Goal: Navigation & Orientation: Find specific page/section

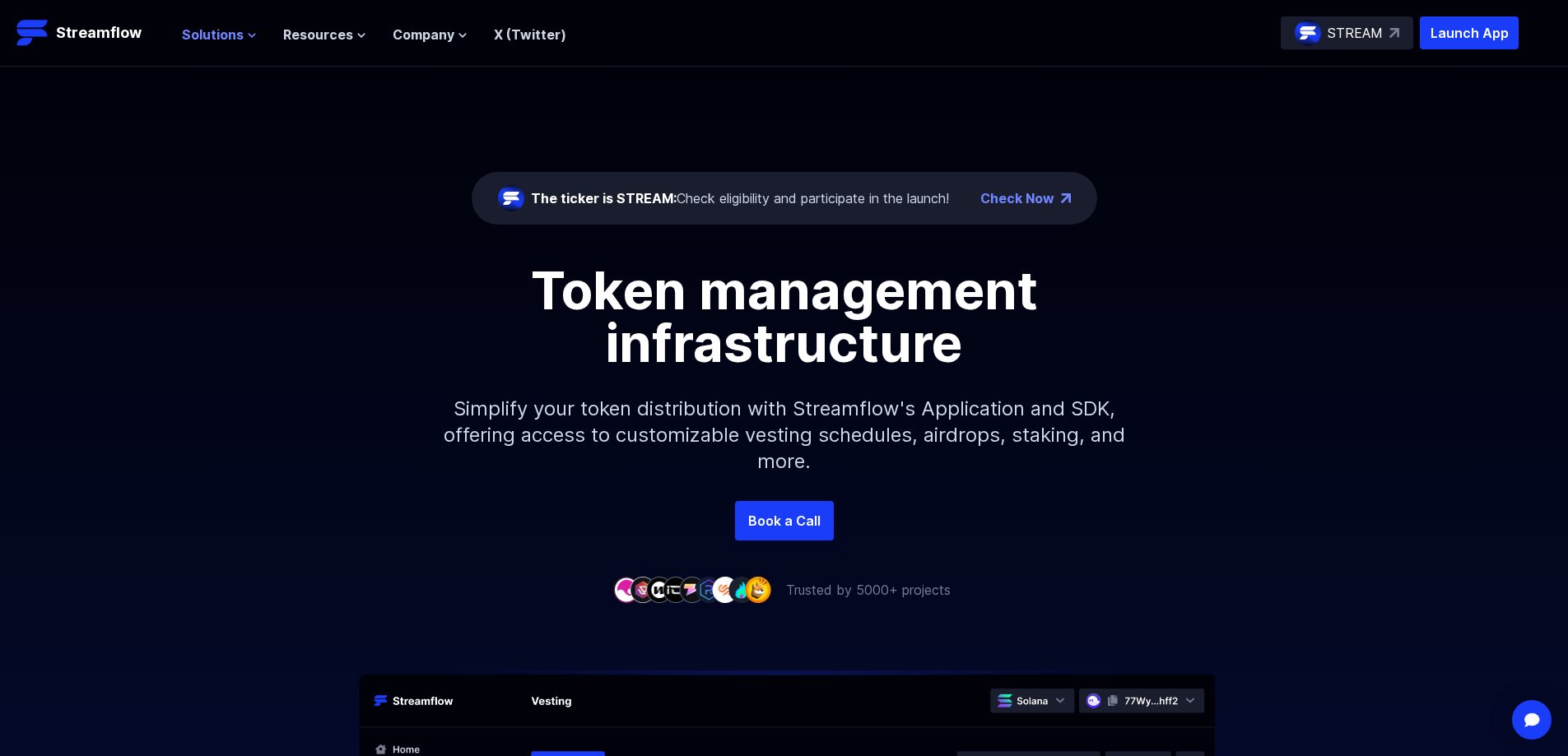
click at [228, 31] on span "Solutions" at bounding box center [213, 35] width 62 height 20
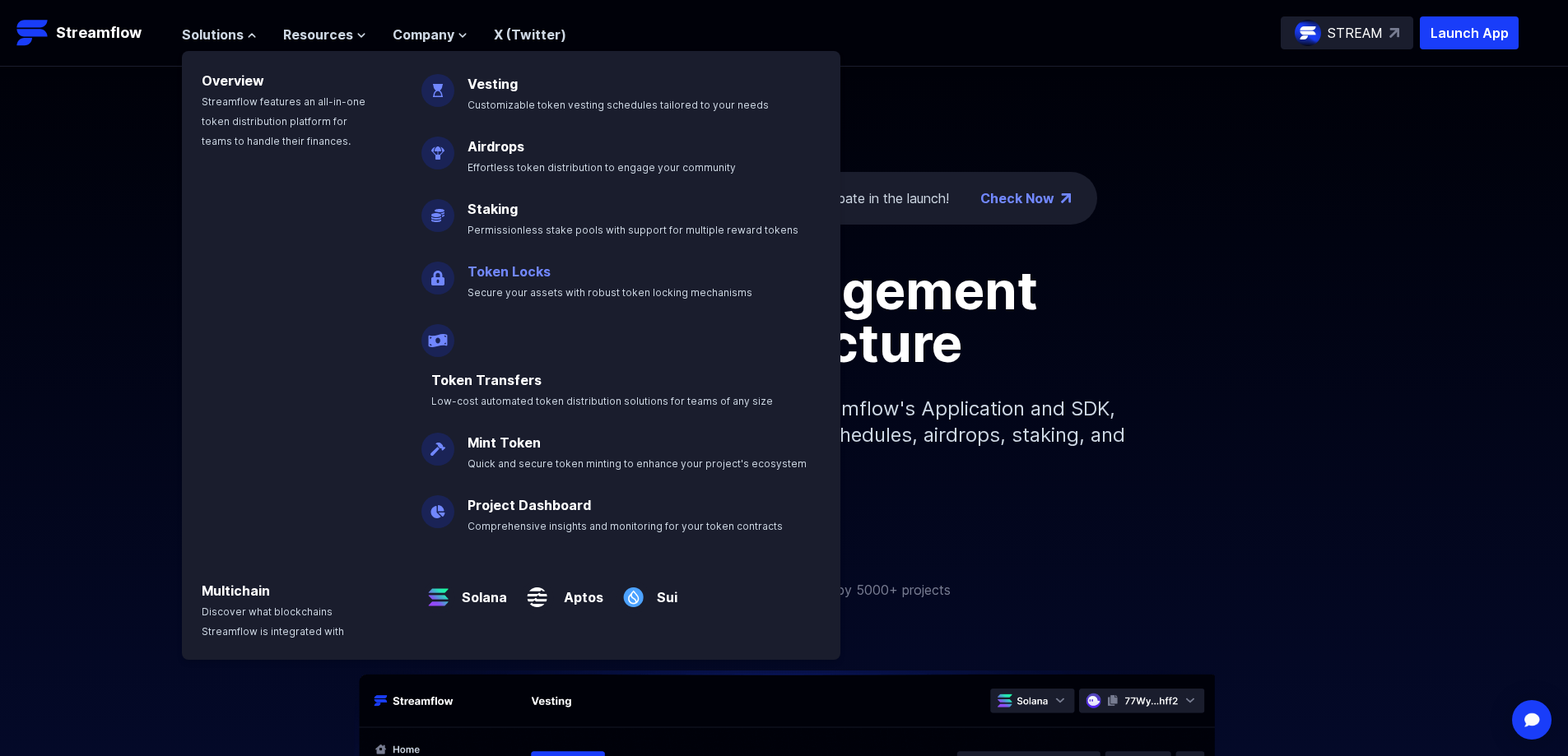
click at [584, 290] on span "Secure your assets with robust token locking mechanisms" at bounding box center [609, 292] width 284 height 12
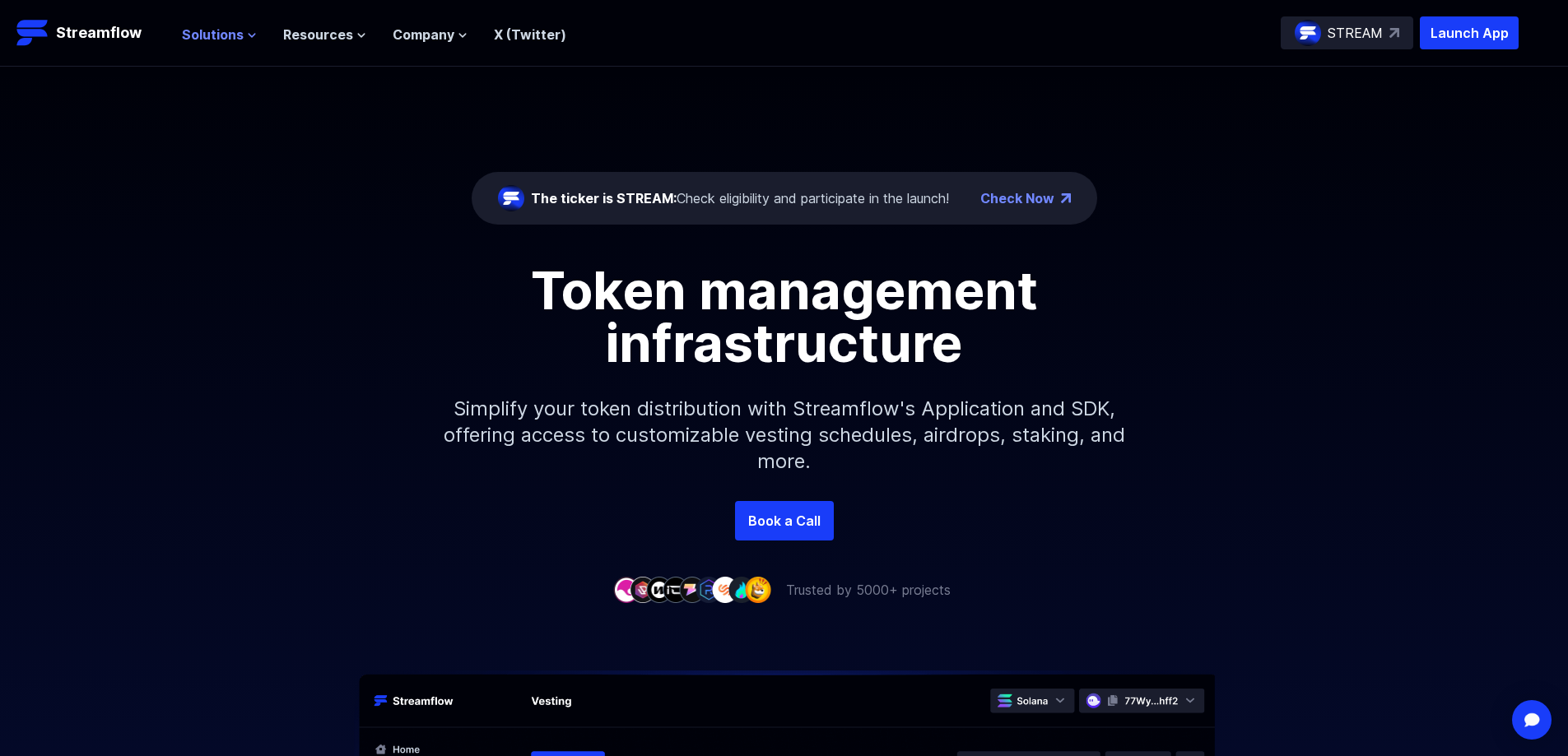
click at [238, 34] on span "Solutions" at bounding box center [213, 35] width 62 height 20
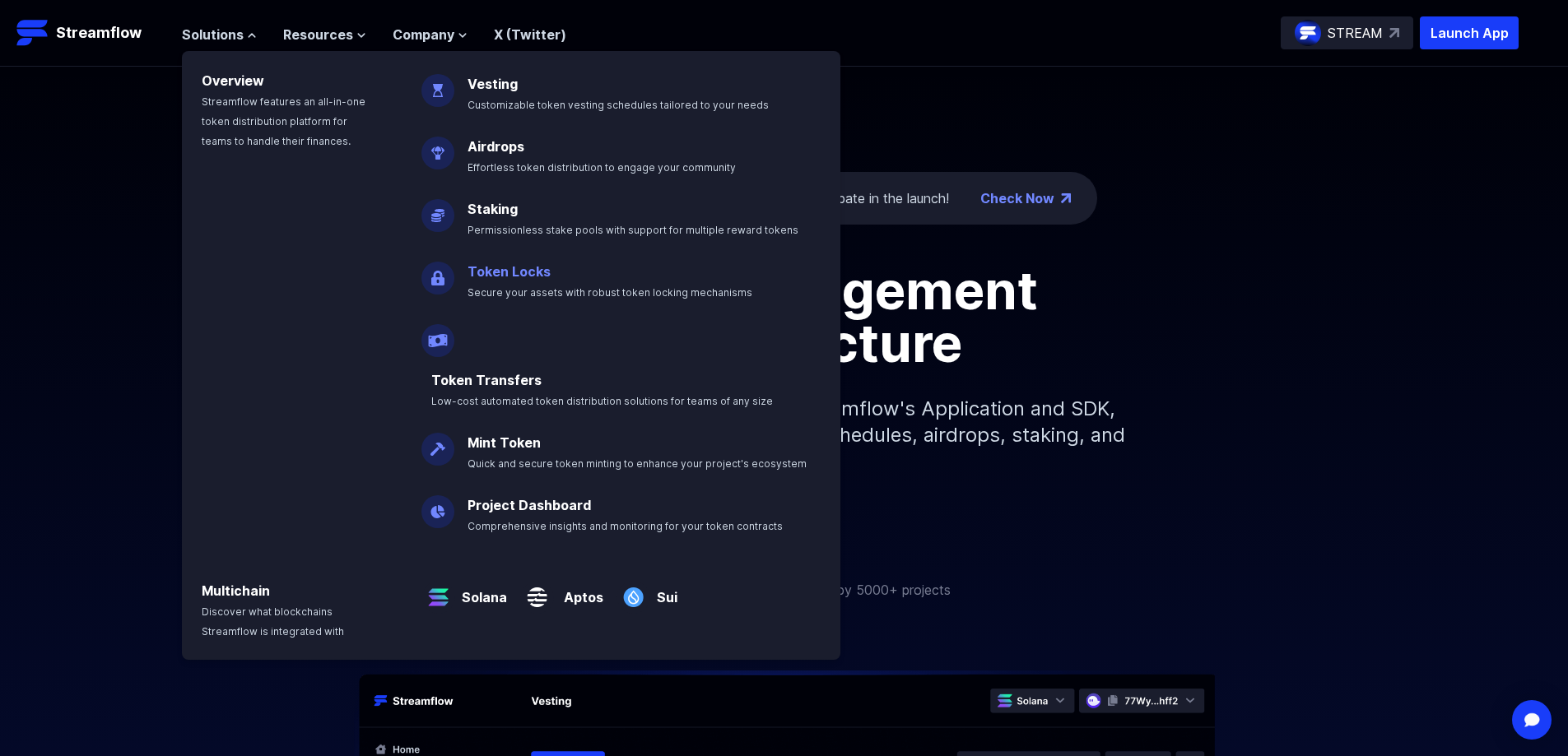
click at [533, 279] on link "Token Locks" at bounding box center [509, 271] width 83 height 16
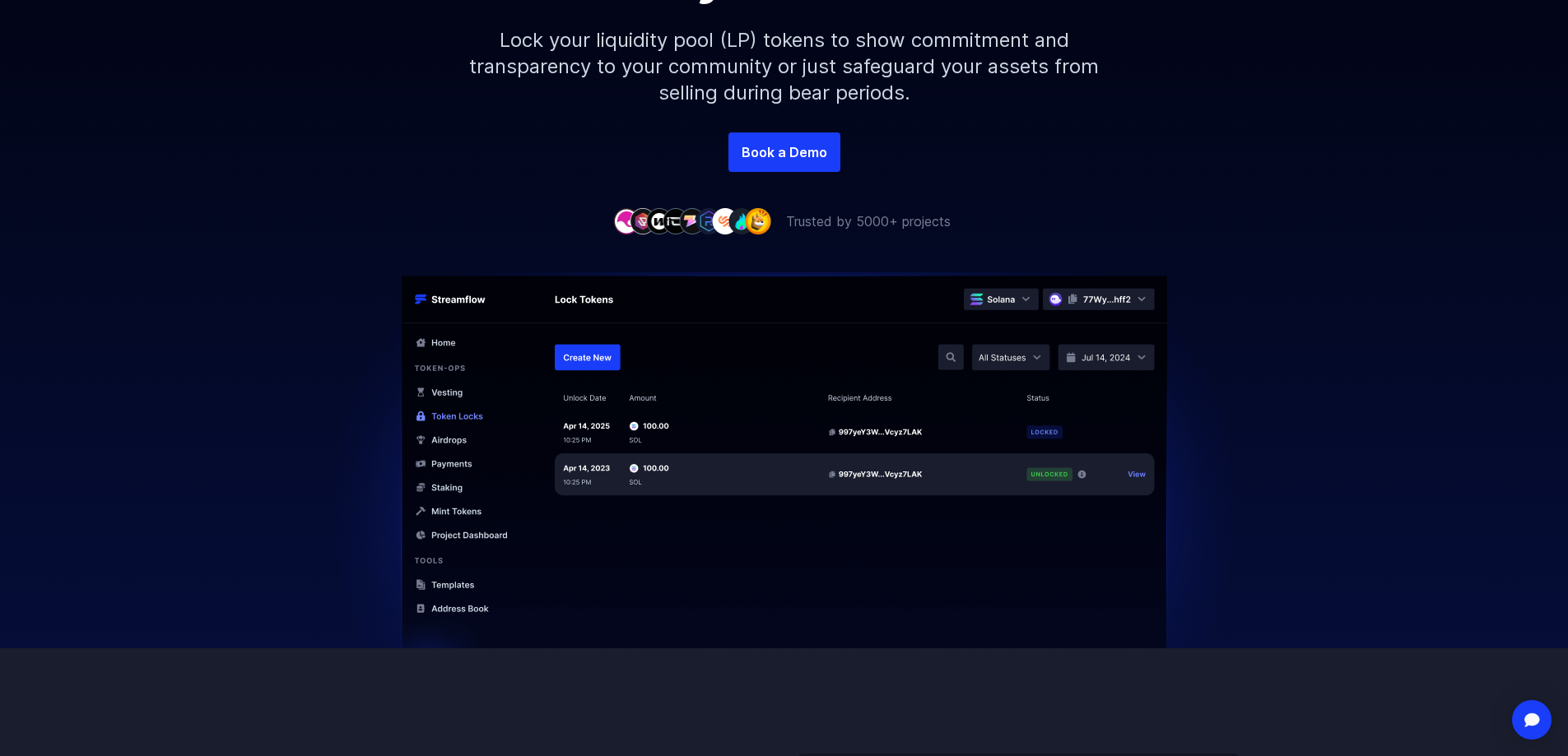
scroll to position [823, 0]
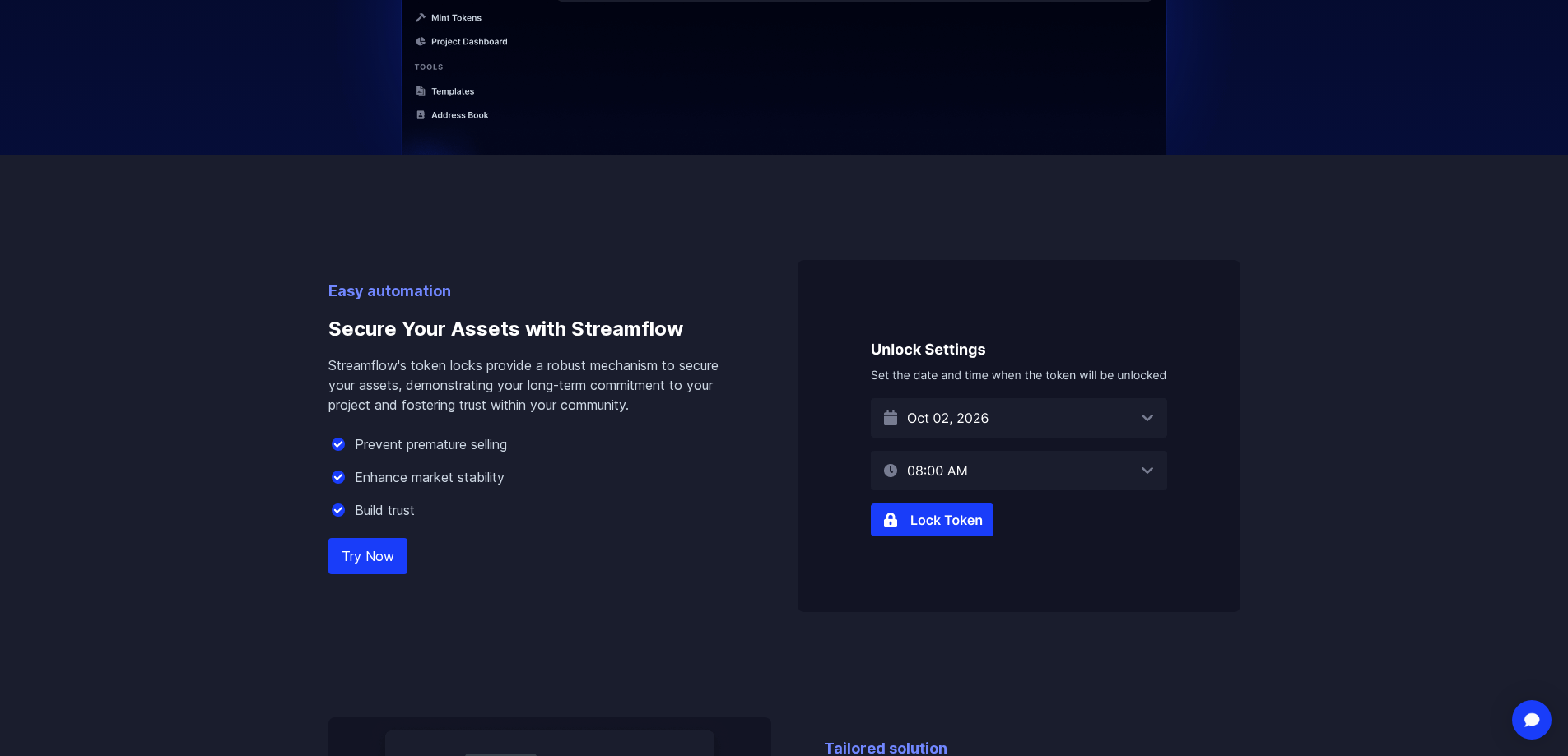
drag, startPoint x: 1310, startPoint y: 556, endPoint x: 1307, endPoint y: 533, distance: 23.2
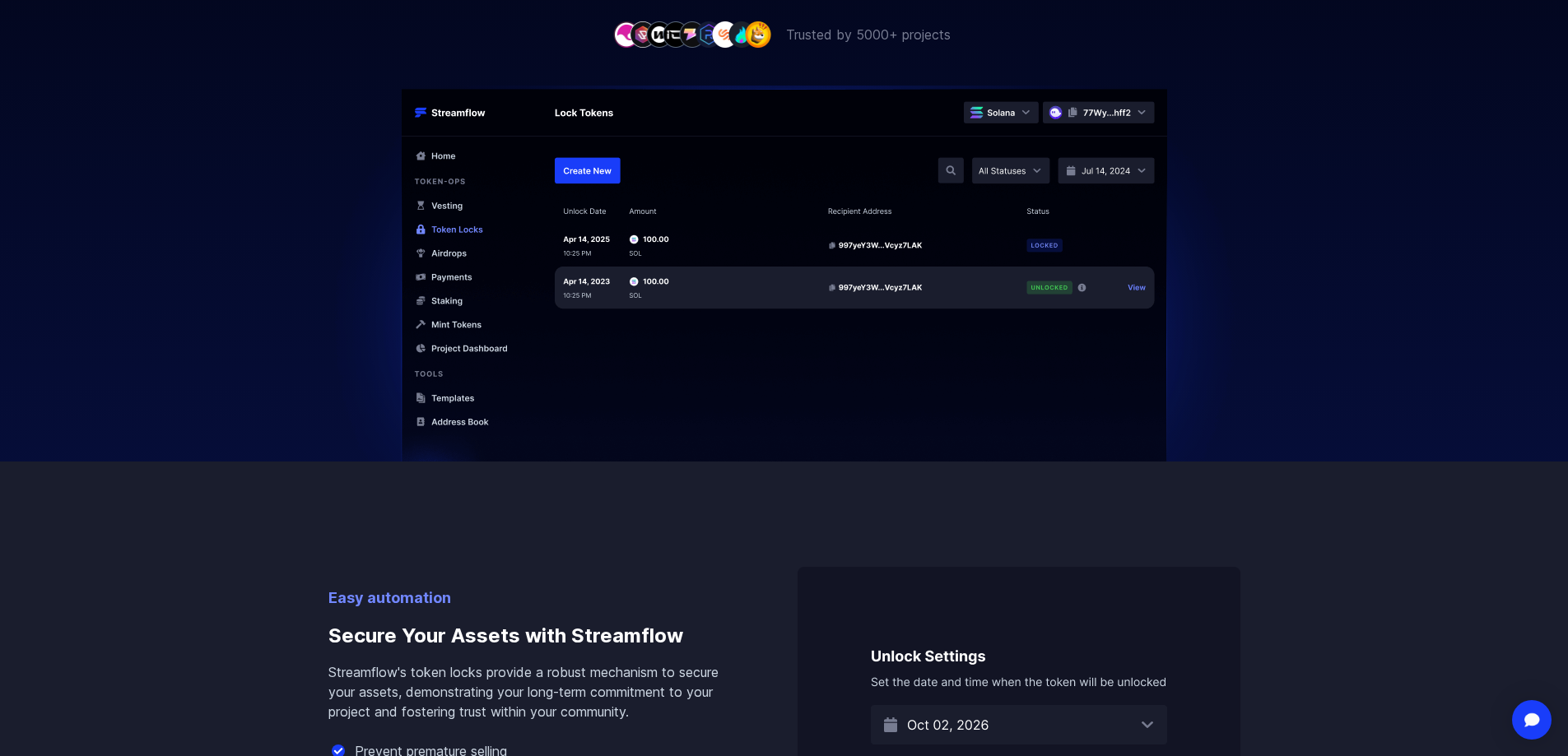
scroll to position [0, 0]
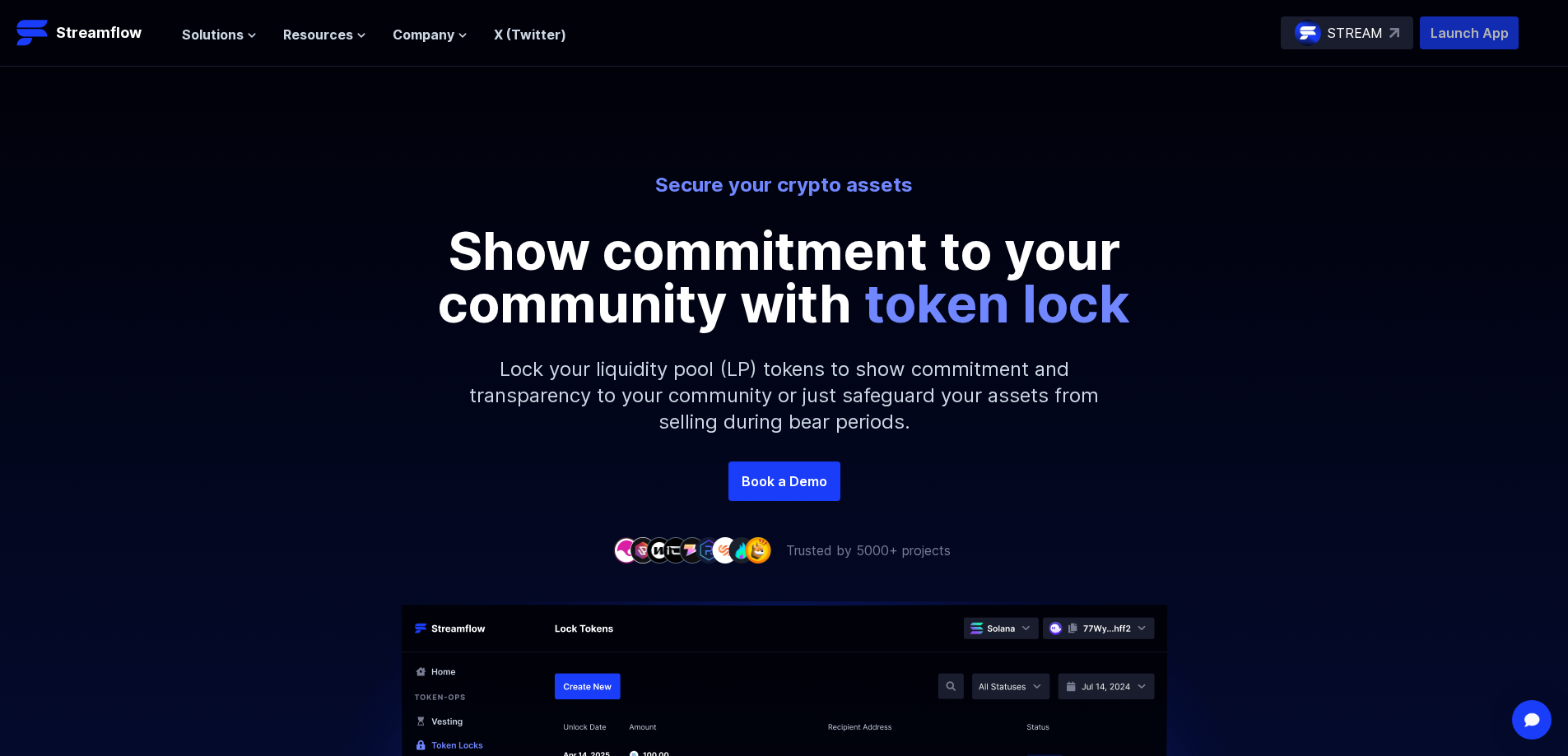
click at [1466, 26] on p "Launch App" at bounding box center [1469, 33] width 99 height 33
